Goal: Task Accomplishment & Management: Use online tool/utility

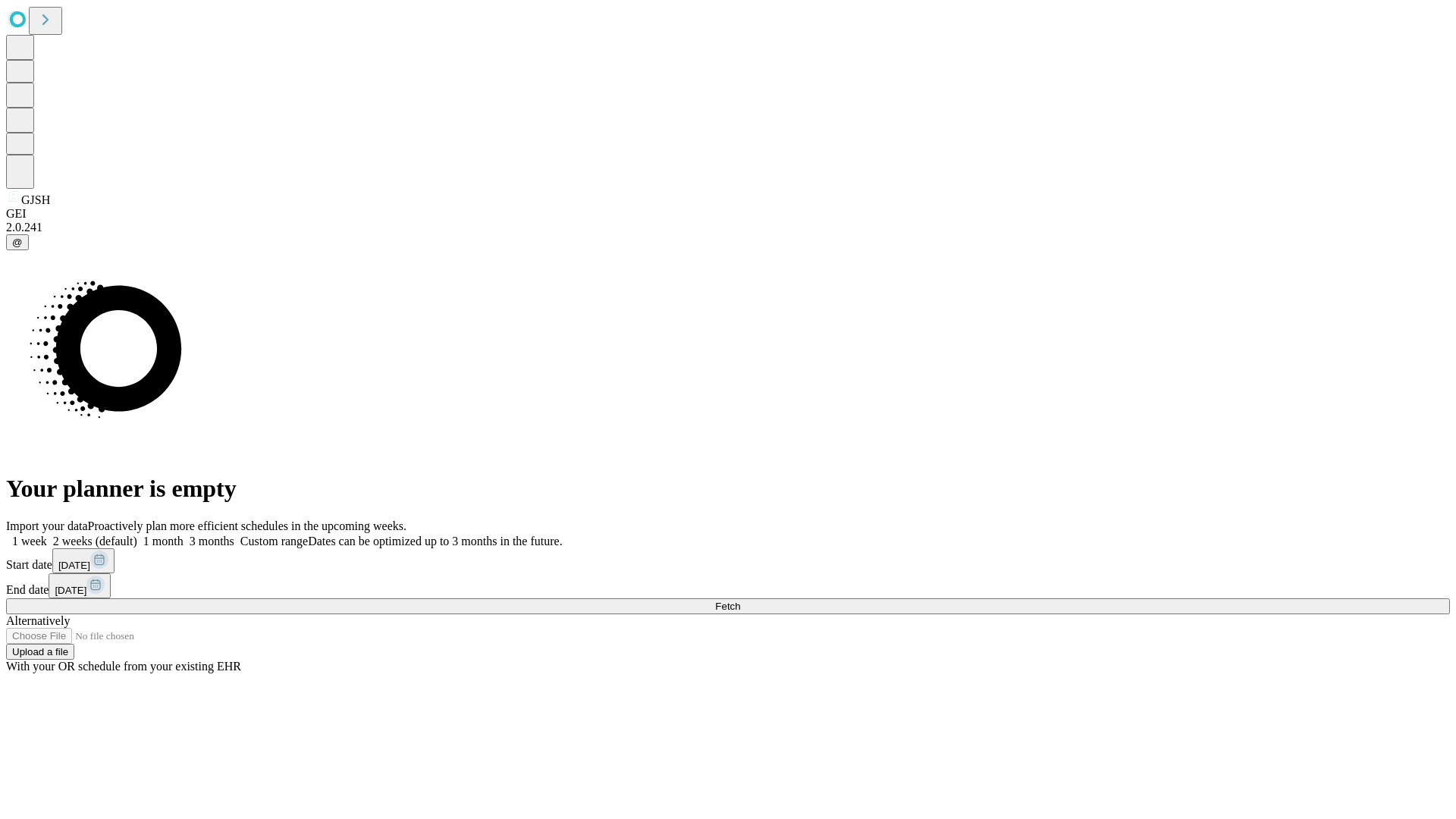
click at [138, 534] on label "2 weeks (default)" at bounding box center [92, 540] width 90 height 13
click at [740, 600] on span "Fetch" at bounding box center [727, 605] width 25 height 11
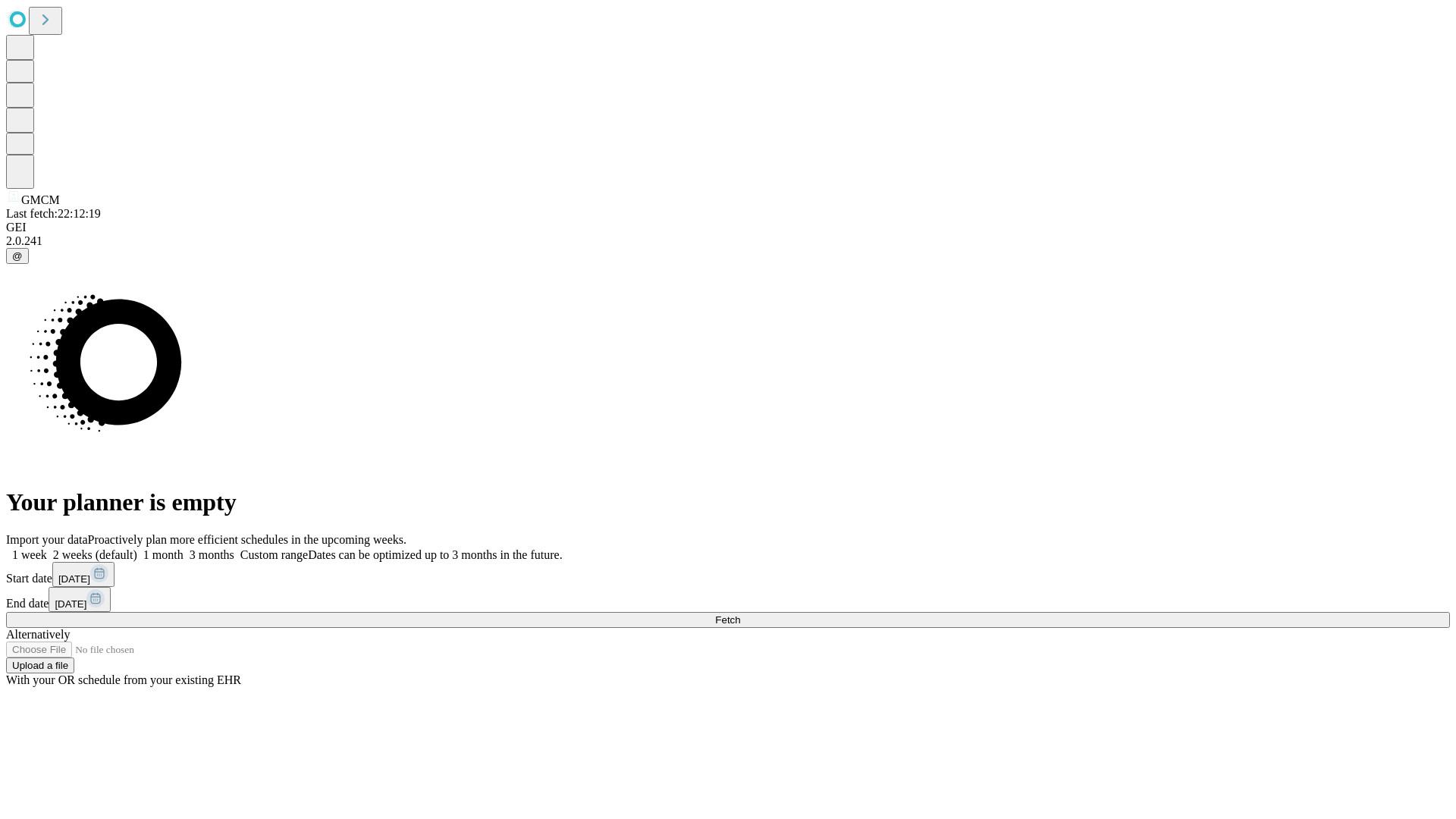
click at [138, 548] on label "2 weeks (default)" at bounding box center [92, 554] width 90 height 13
click at [740, 614] on span "Fetch" at bounding box center [727, 619] width 25 height 11
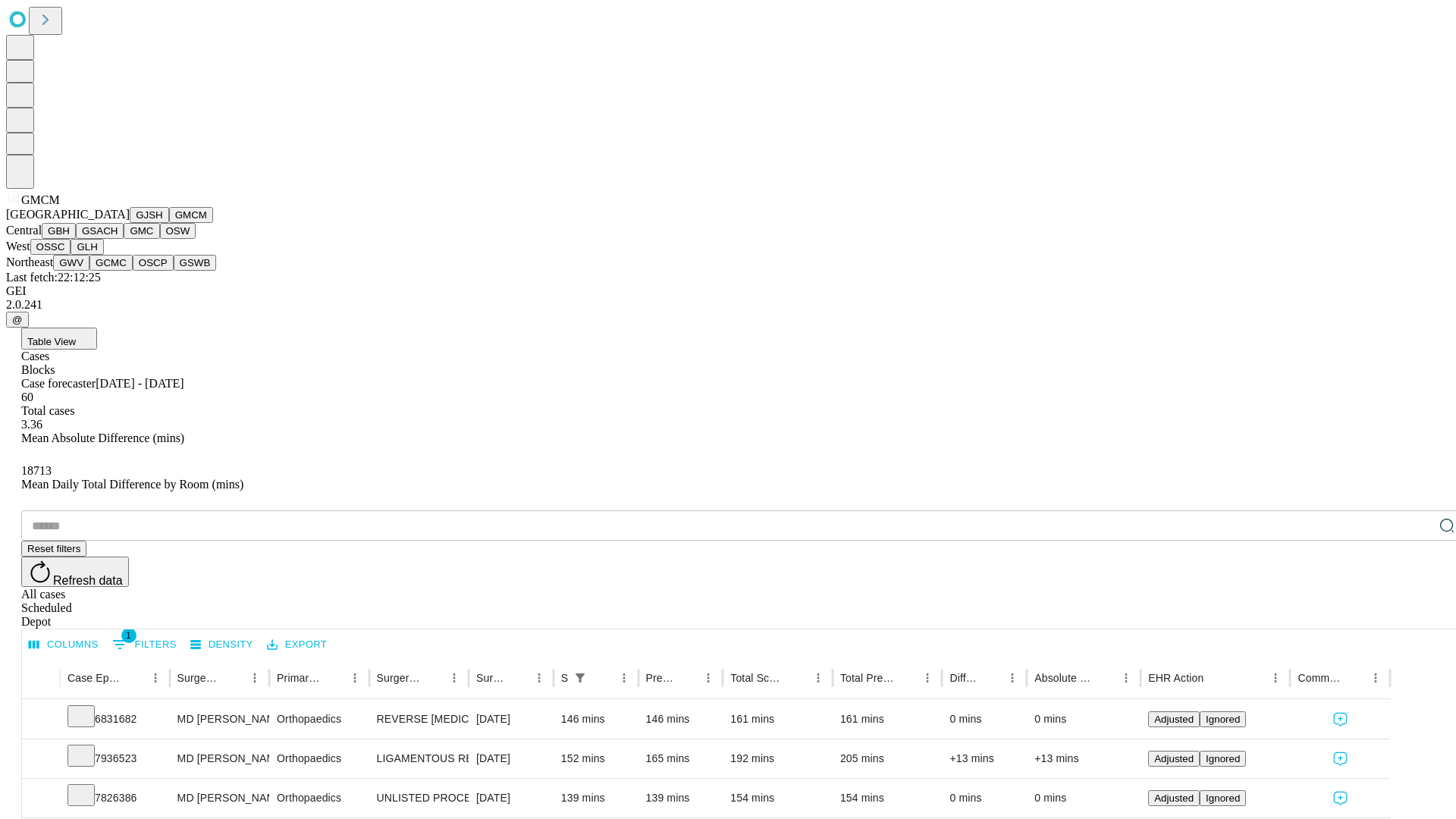
click at [76, 239] on button "GBH" at bounding box center [59, 230] width 34 height 16
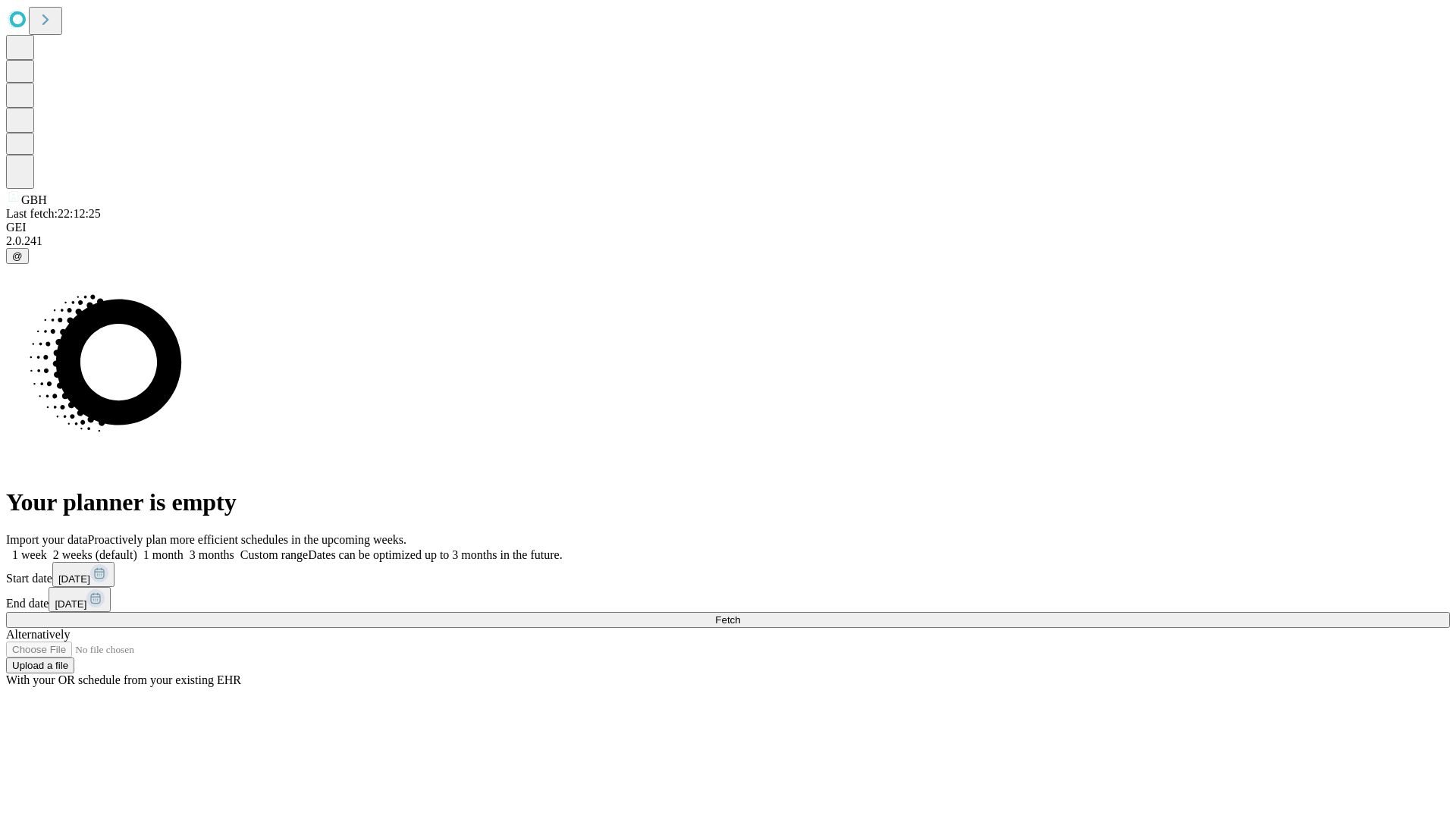
click at [138, 548] on label "2 weeks (default)" at bounding box center [92, 554] width 90 height 13
click at [740, 614] on span "Fetch" at bounding box center [727, 619] width 25 height 11
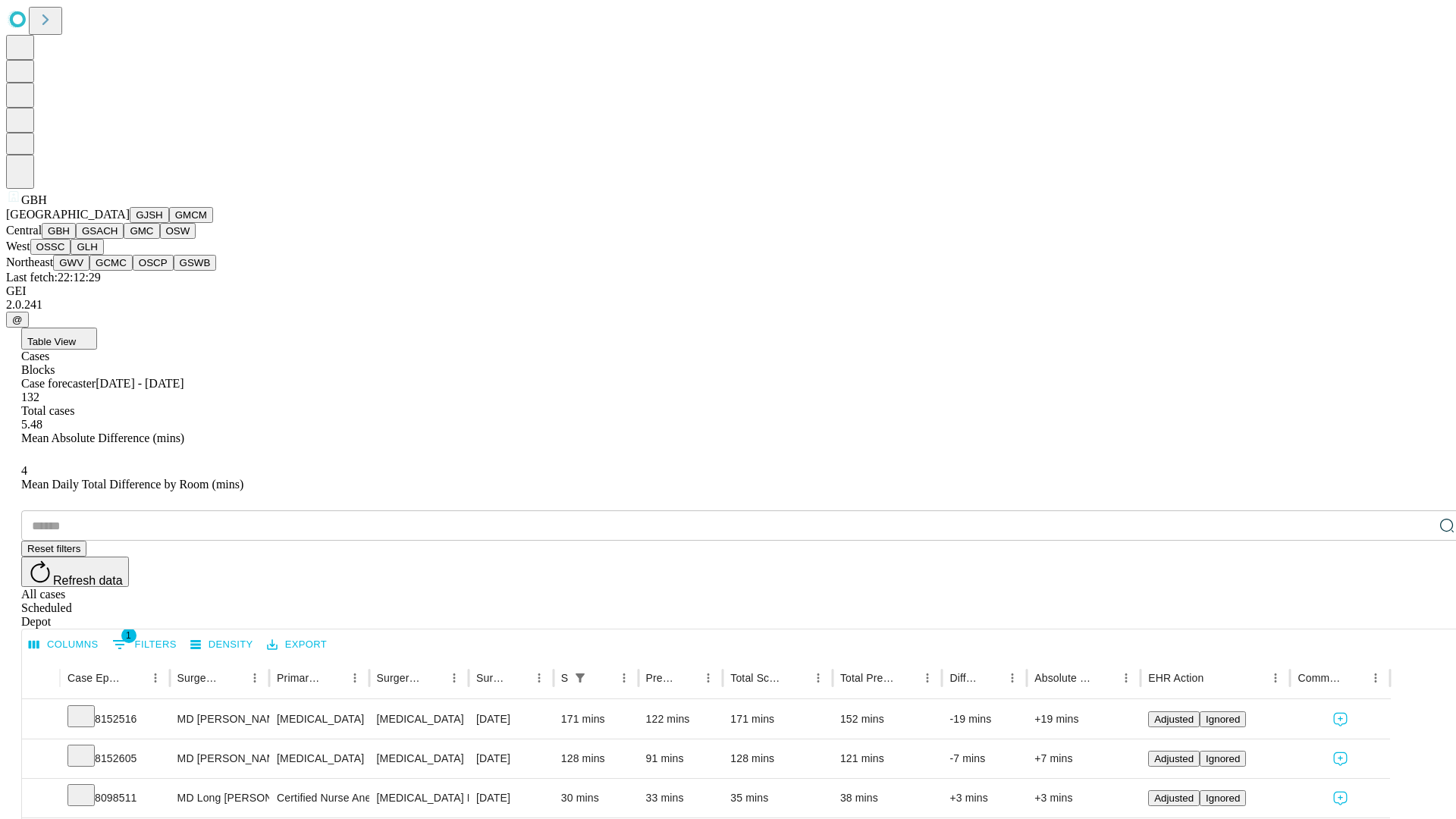
click at [117, 239] on button "GSACH" at bounding box center [100, 230] width 48 height 16
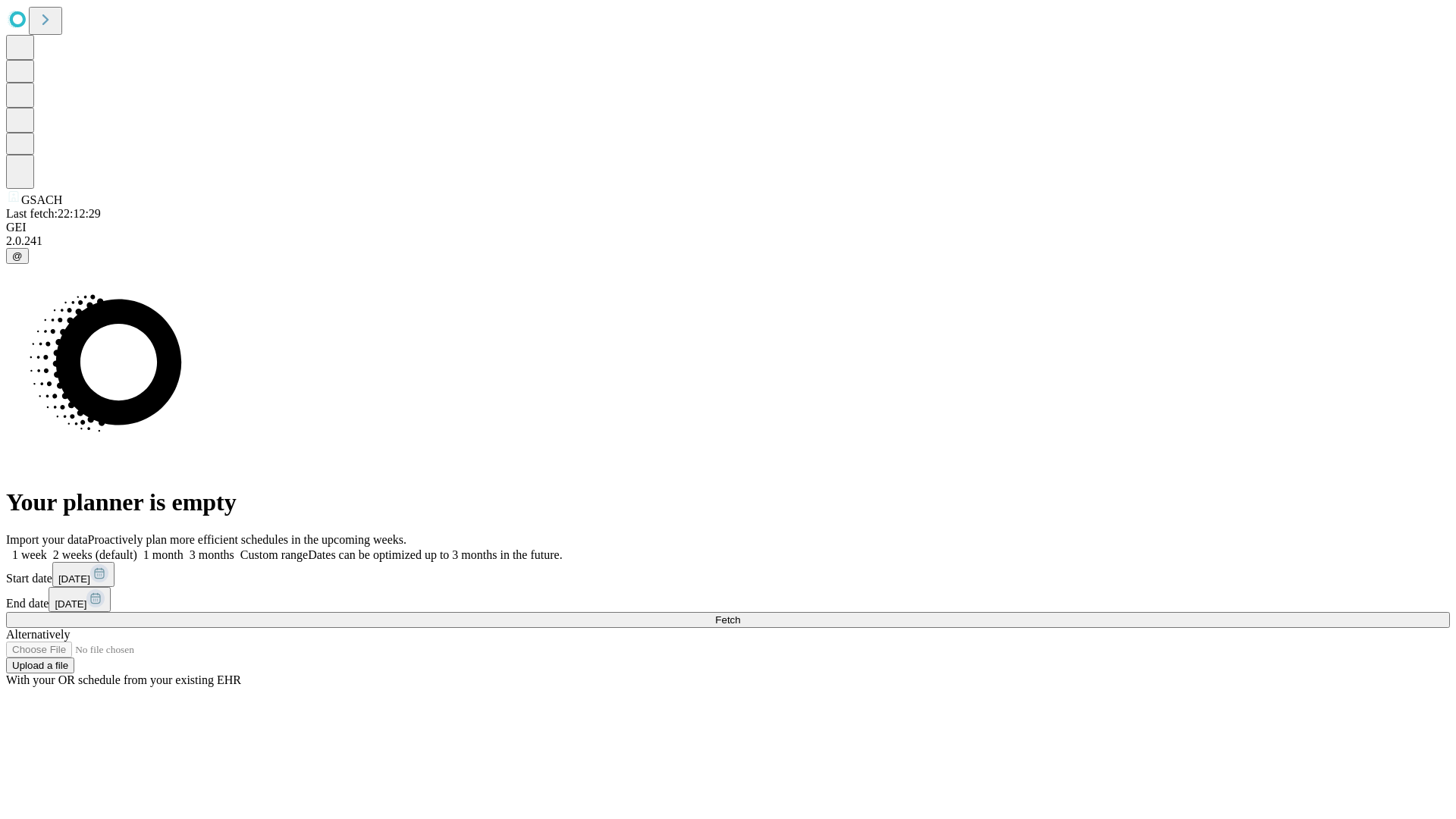
click at [740, 614] on span "Fetch" at bounding box center [727, 619] width 25 height 11
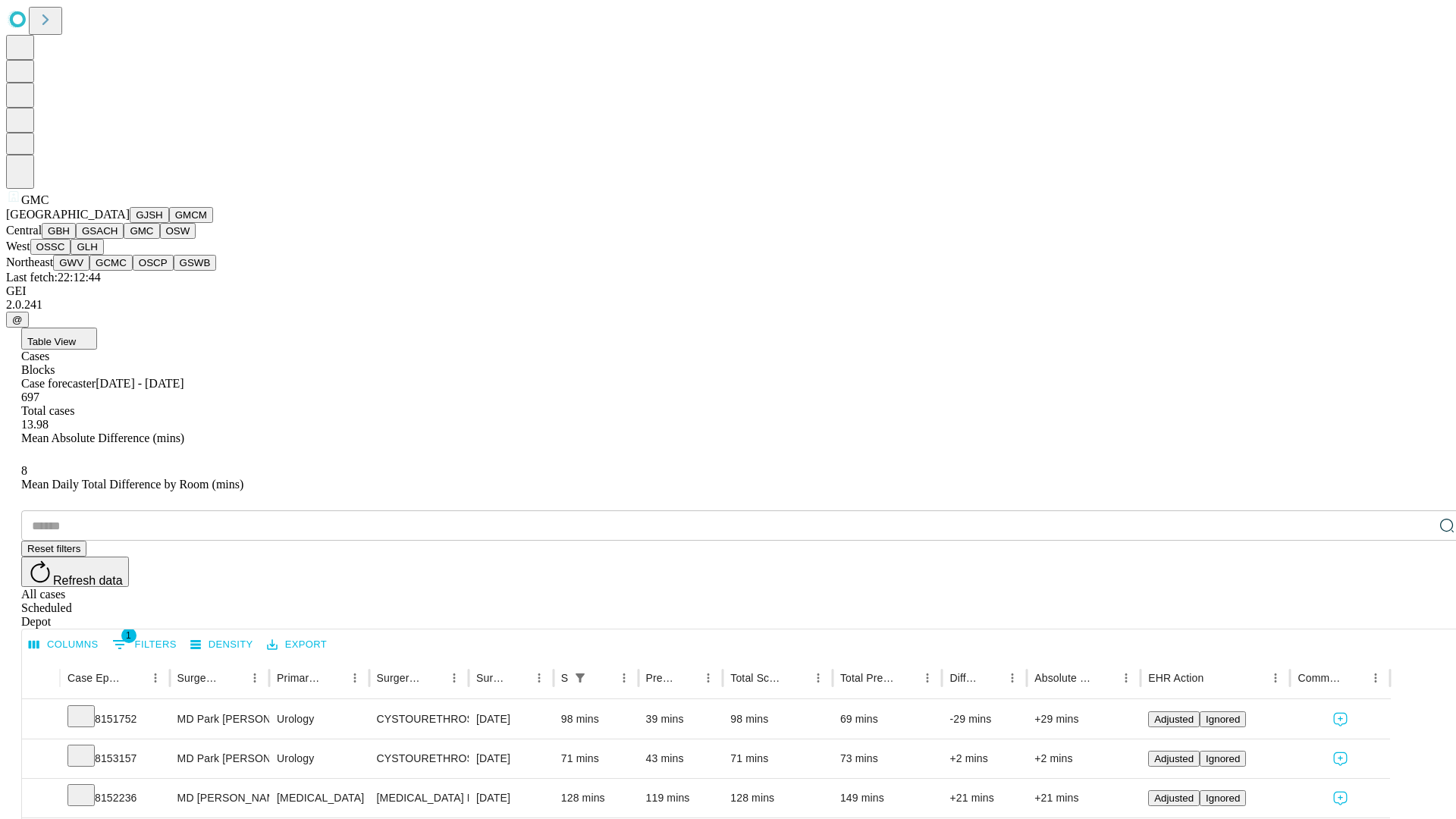
click at [160, 239] on button "OSW" at bounding box center [179, 230] width 37 height 16
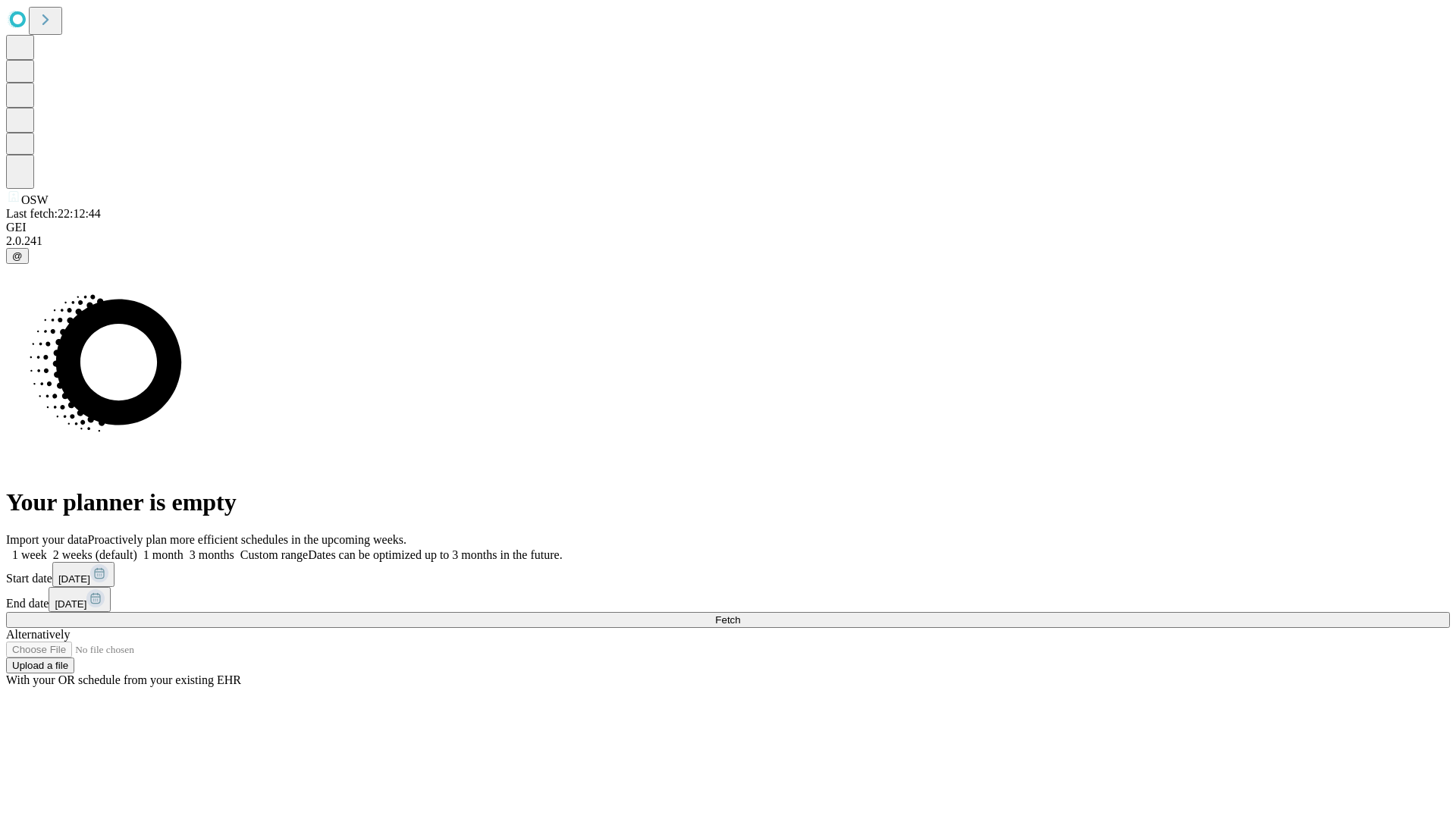
click at [138, 548] on label "2 weeks (default)" at bounding box center [92, 554] width 90 height 13
click at [740, 614] on span "Fetch" at bounding box center [727, 619] width 25 height 11
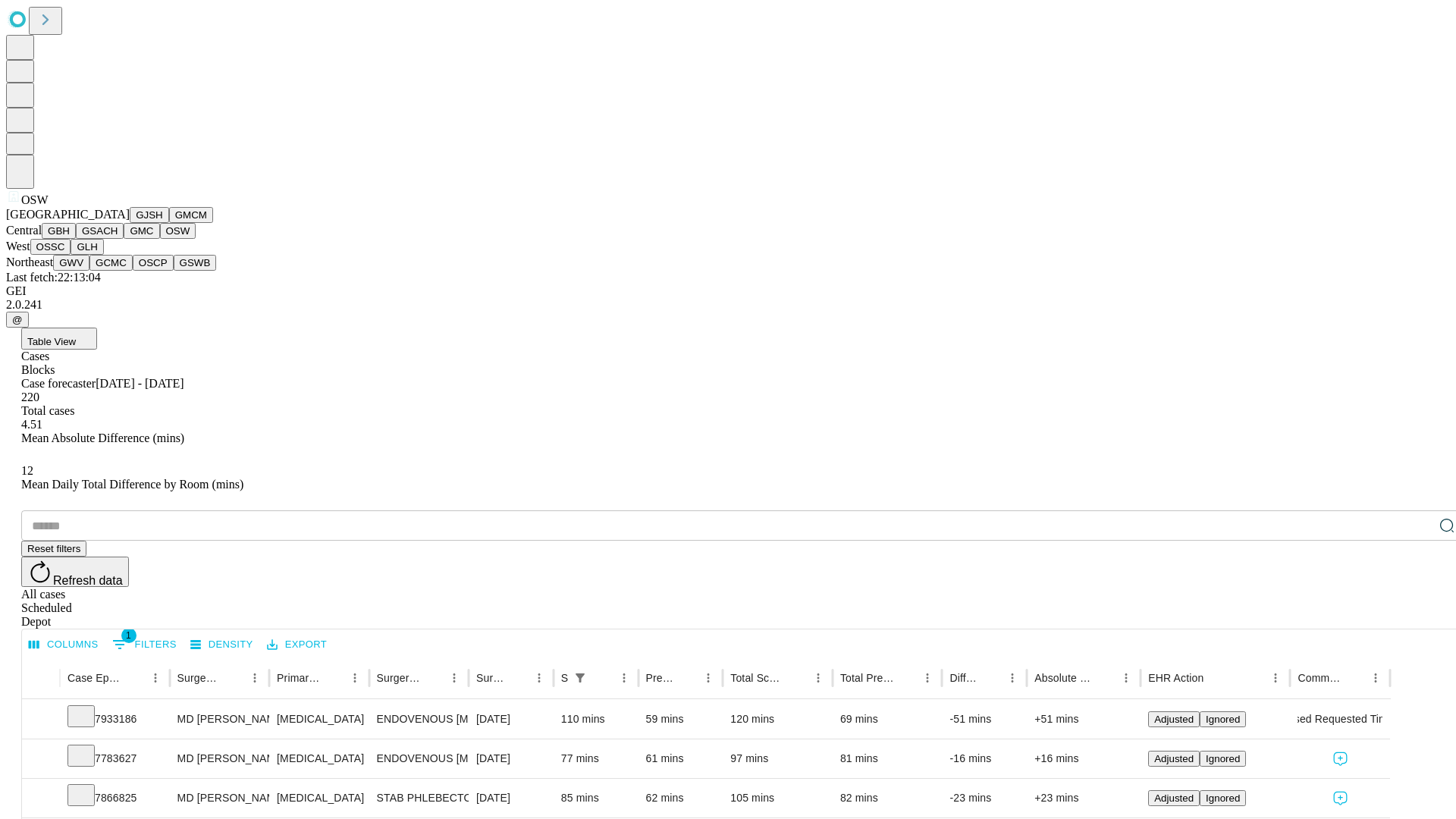
click at [71, 255] on button "OSSC" at bounding box center [51, 247] width 41 height 16
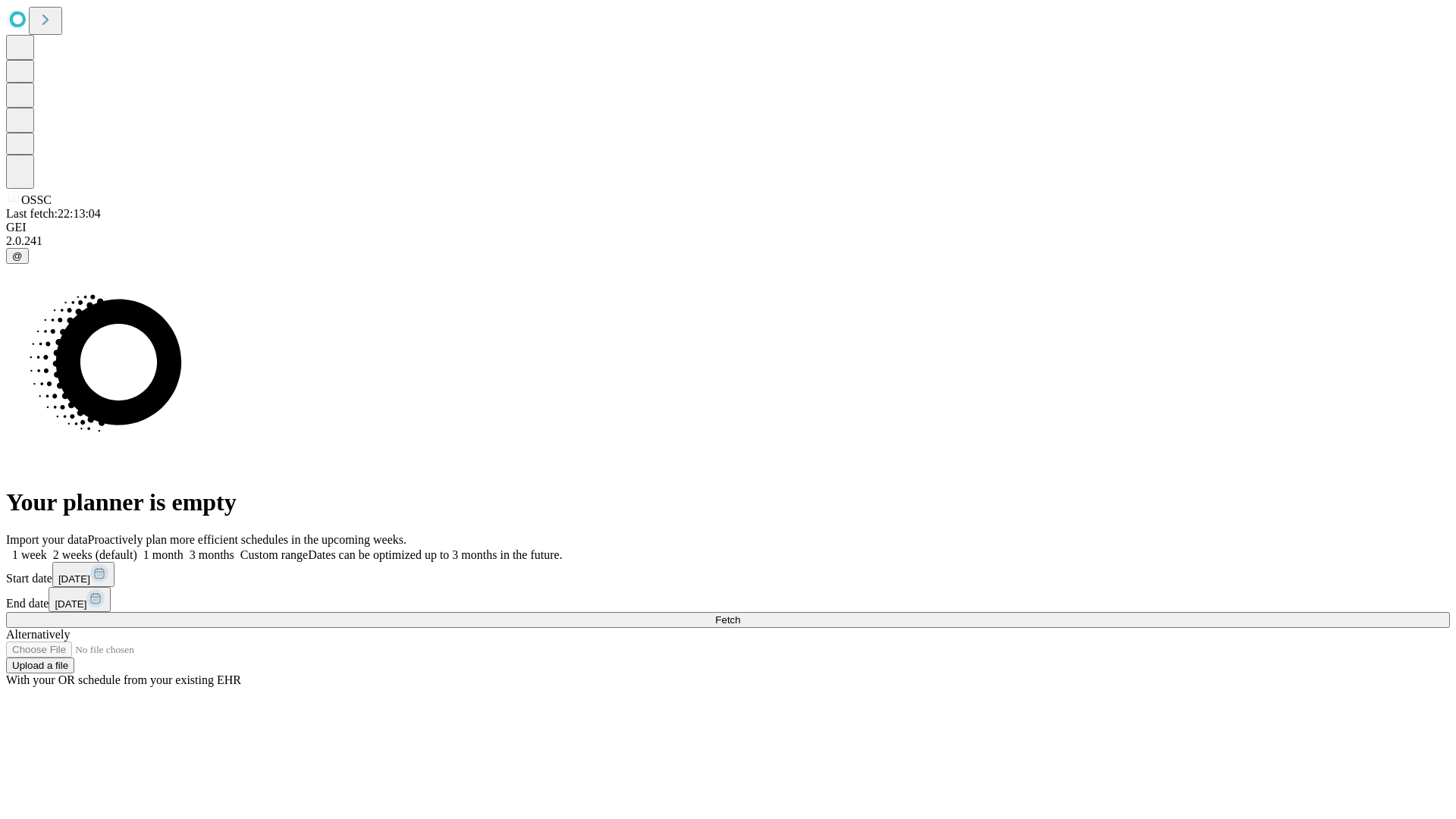
click at [138, 548] on label "2 weeks (default)" at bounding box center [92, 554] width 90 height 13
click at [740, 614] on span "Fetch" at bounding box center [727, 619] width 25 height 11
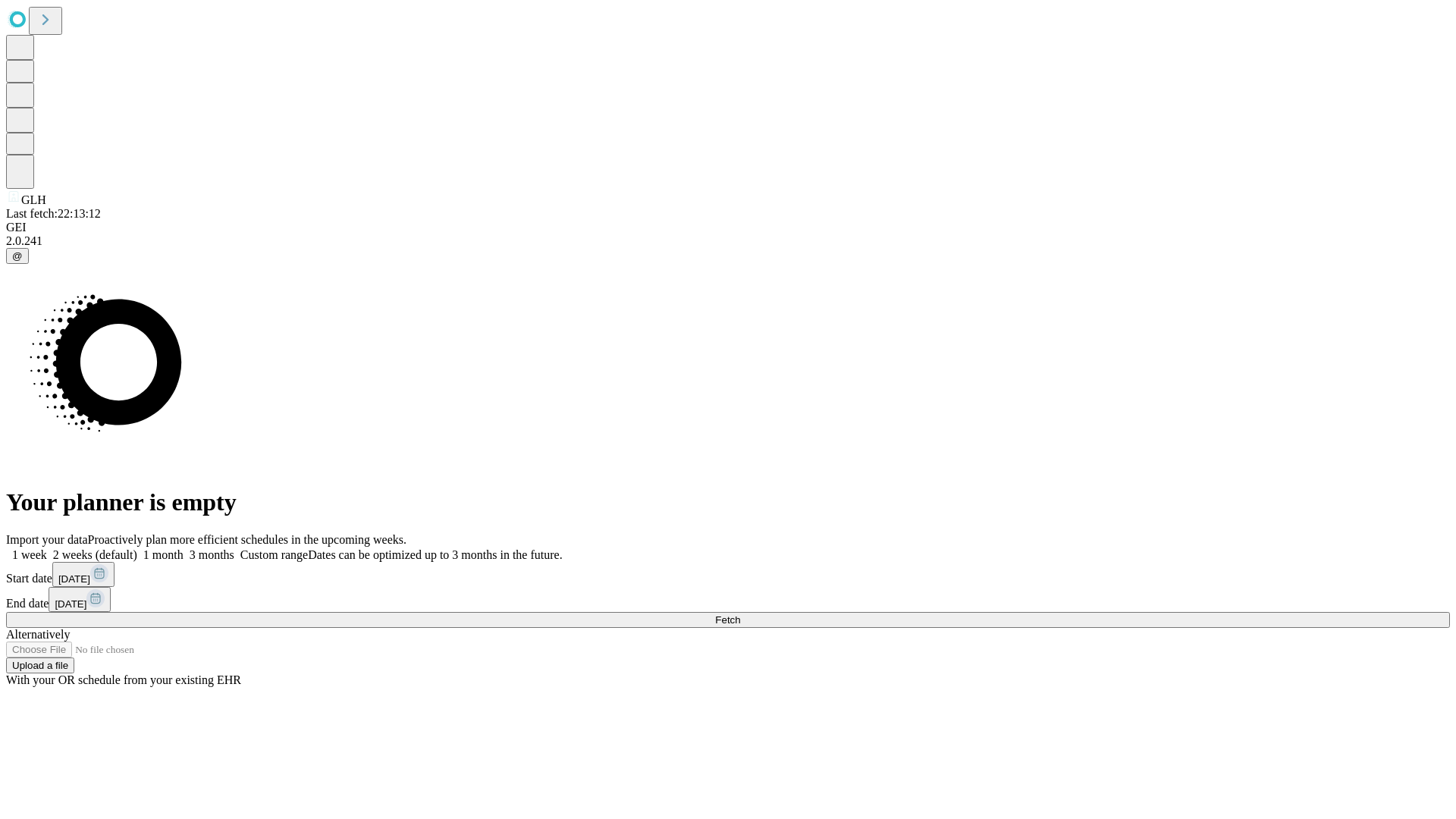
click at [740, 614] on span "Fetch" at bounding box center [727, 619] width 25 height 11
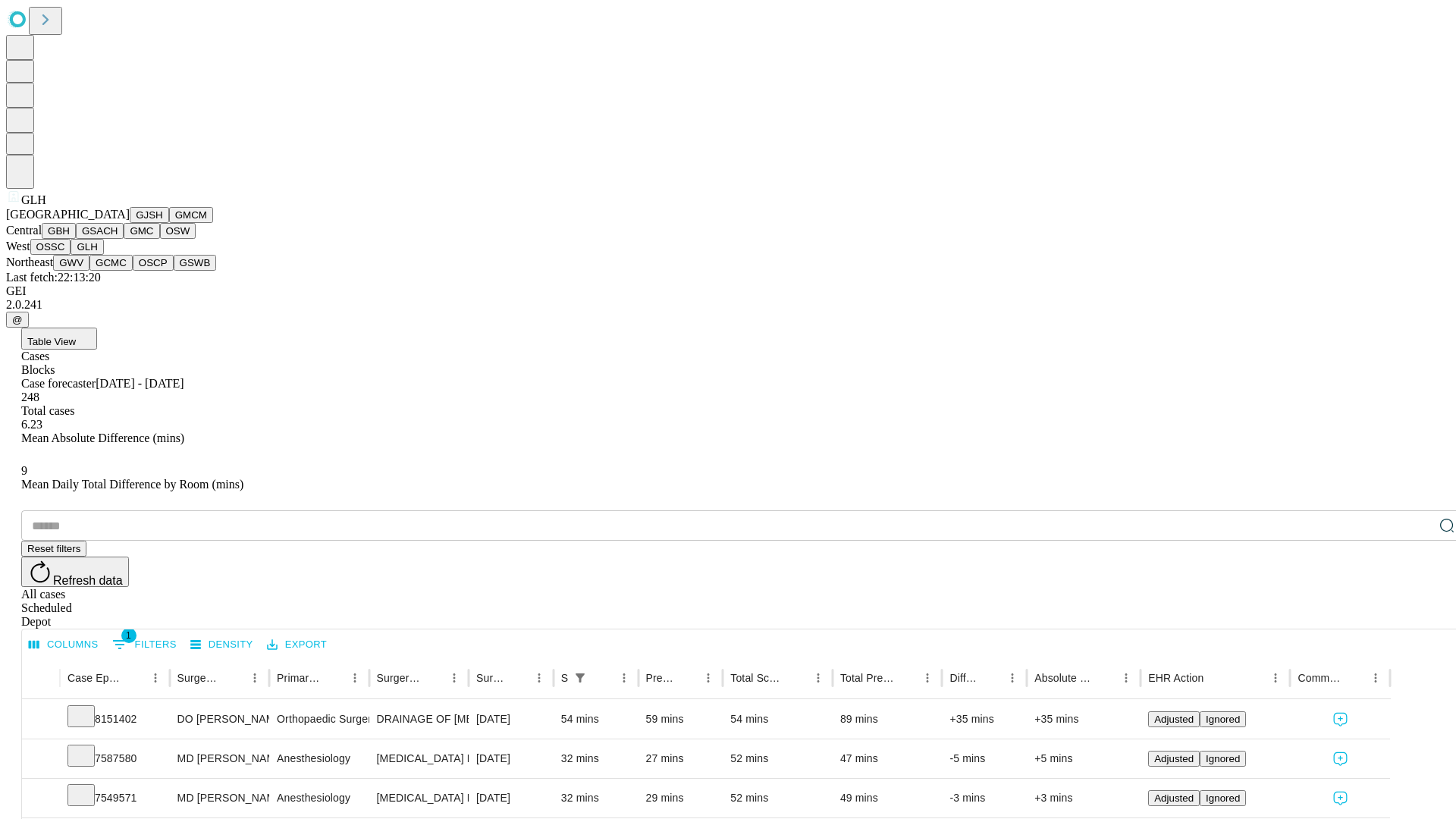
click at [89, 271] on button "GWV" at bounding box center [72, 263] width 37 height 16
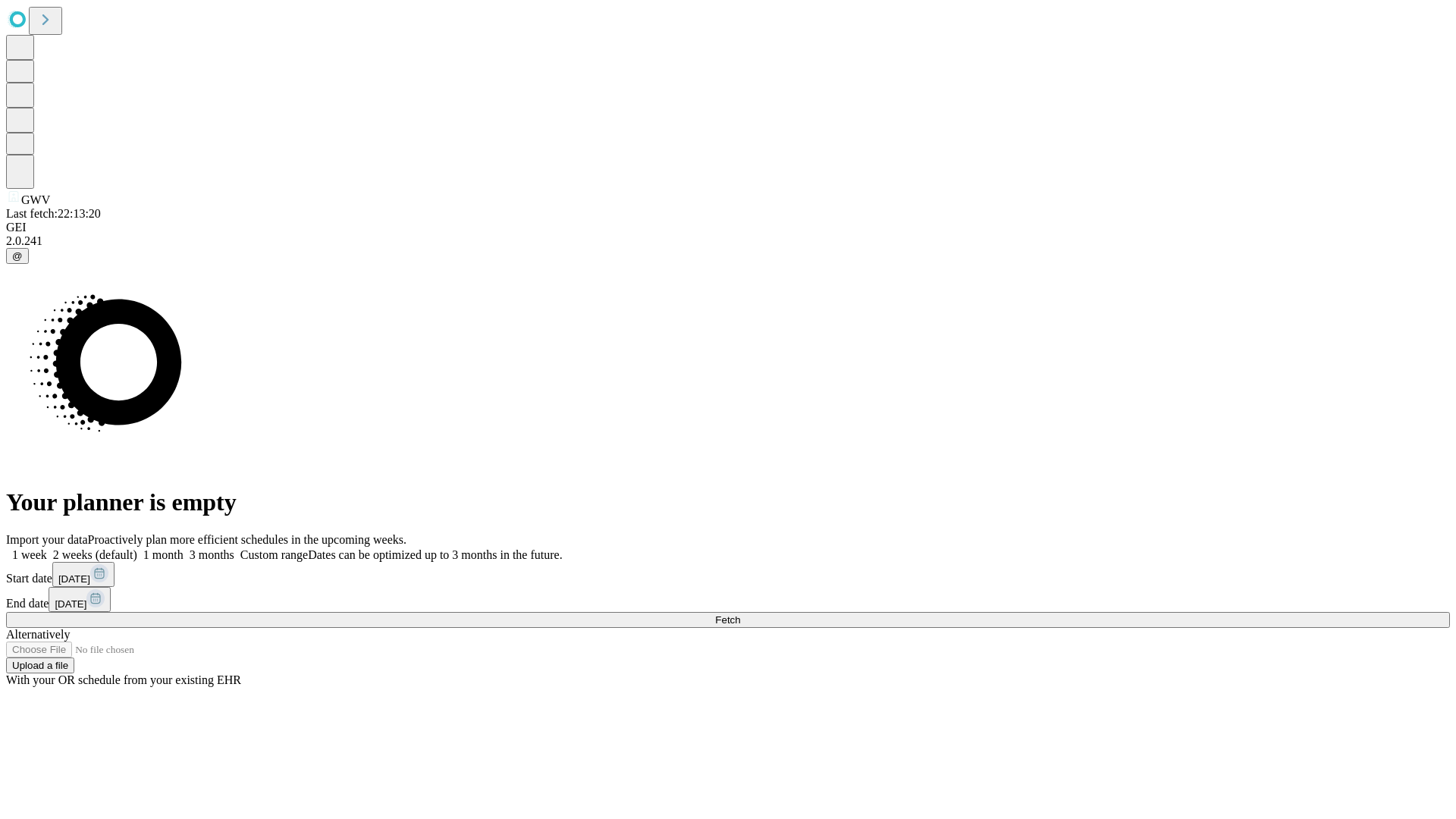
click at [740, 614] on span "Fetch" at bounding box center [727, 619] width 25 height 11
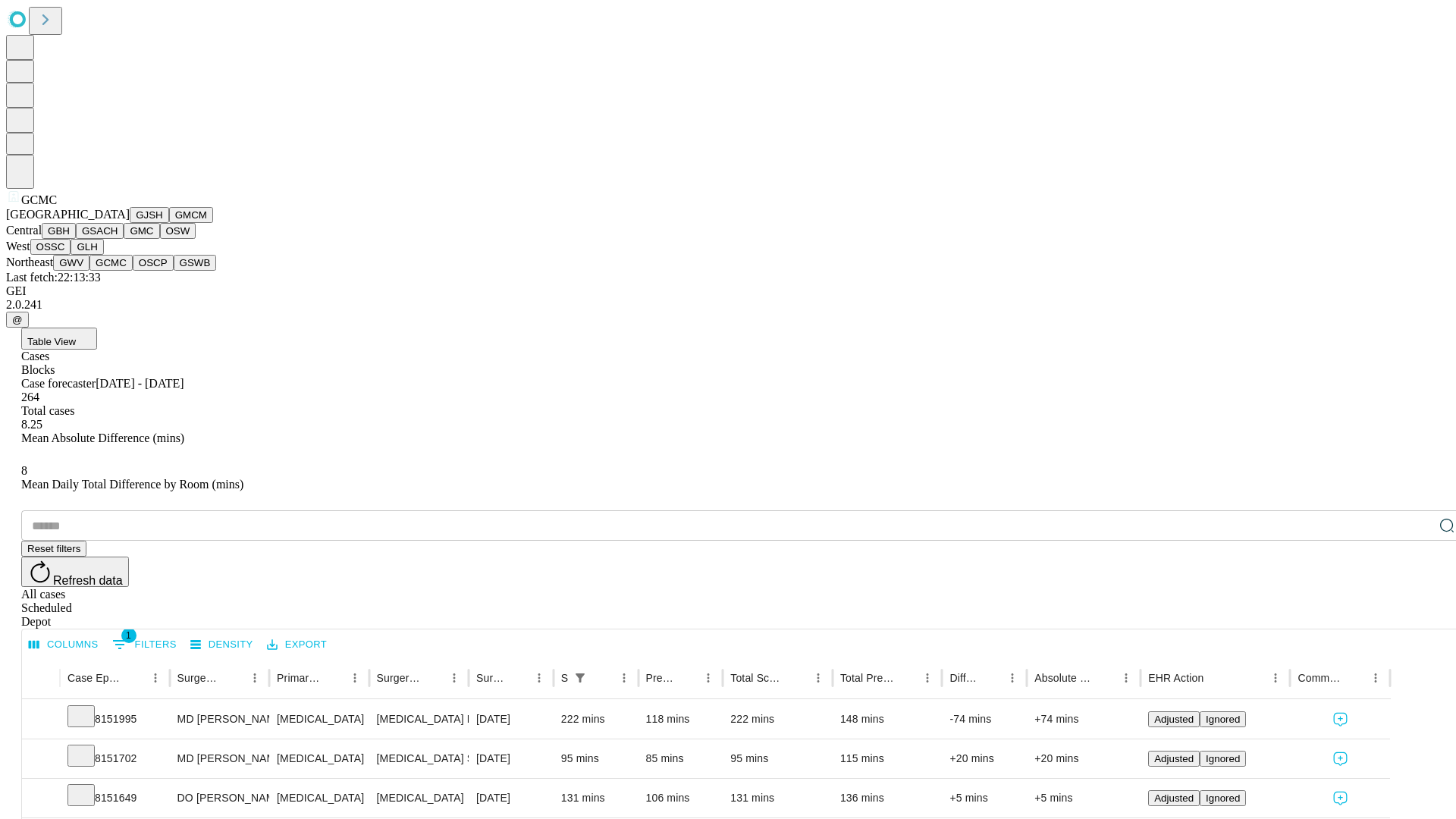
click at [132, 271] on button "OSCP" at bounding box center [152, 263] width 41 height 16
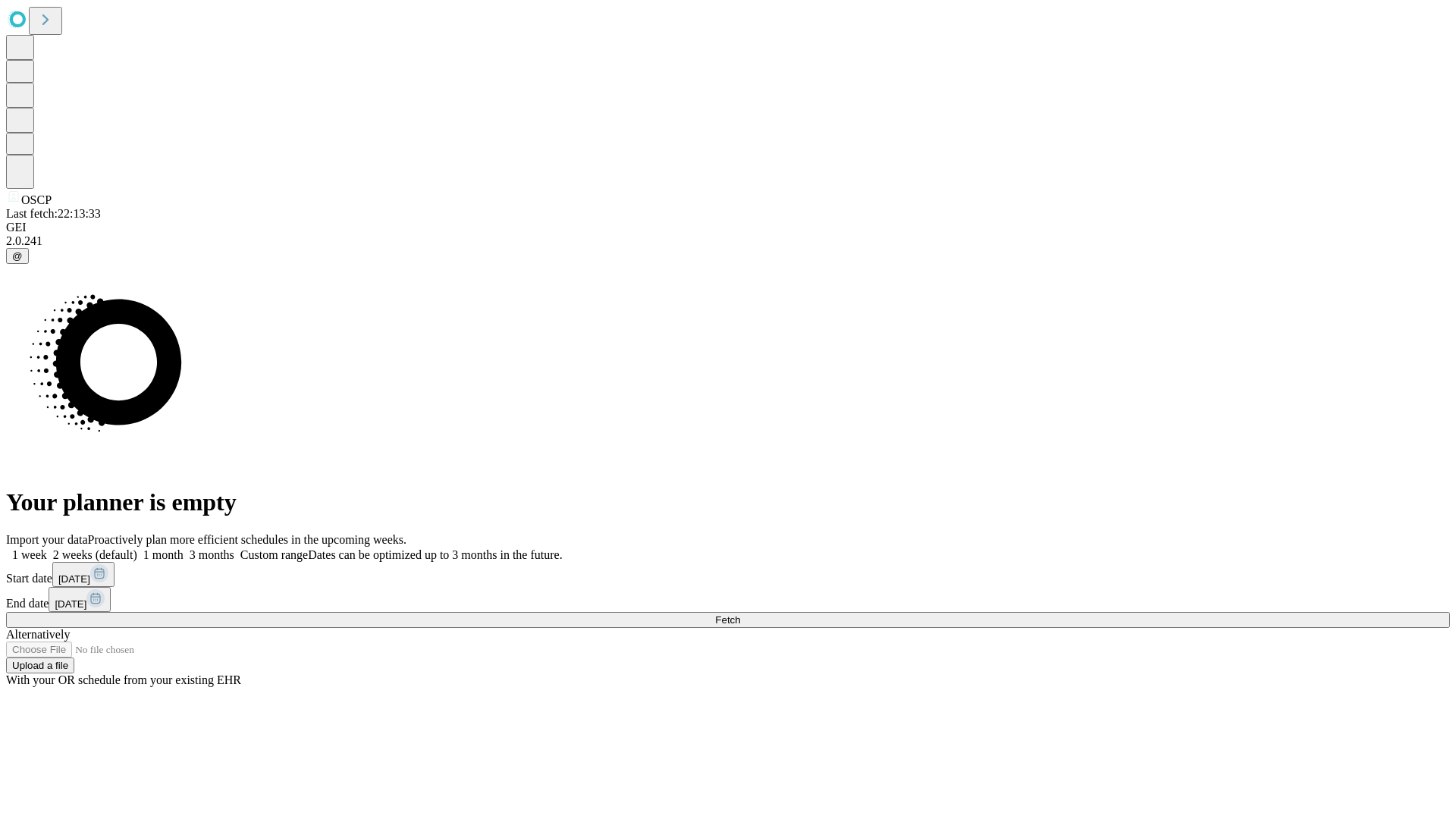
click at [138, 548] on label "2 weeks (default)" at bounding box center [92, 554] width 90 height 13
click at [740, 614] on span "Fetch" at bounding box center [727, 619] width 25 height 11
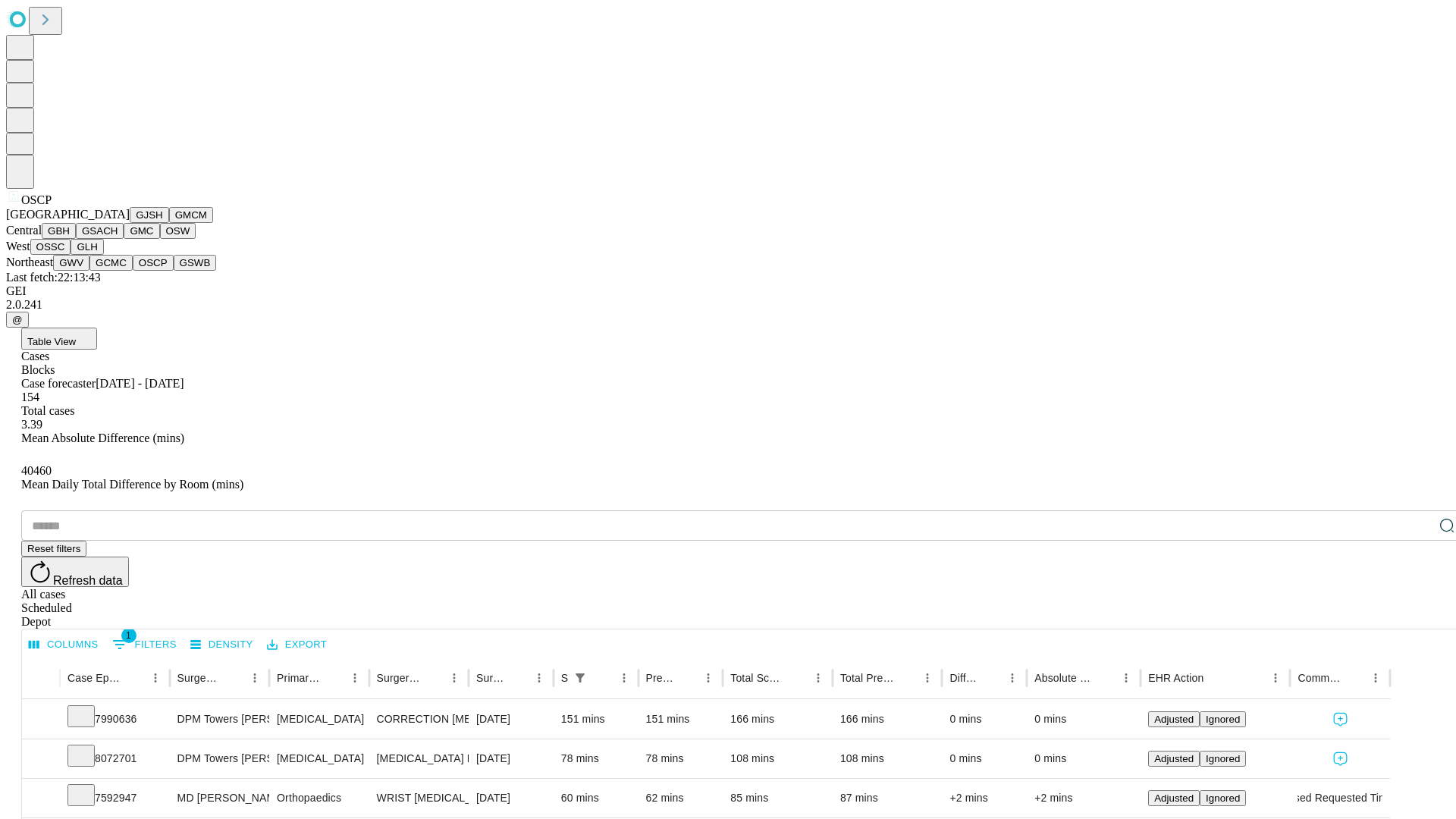
click at [173, 271] on button "GSWB" at bounding box center [194, 263] width 43 height 16
